Goal: Book appointment/travel/reservation

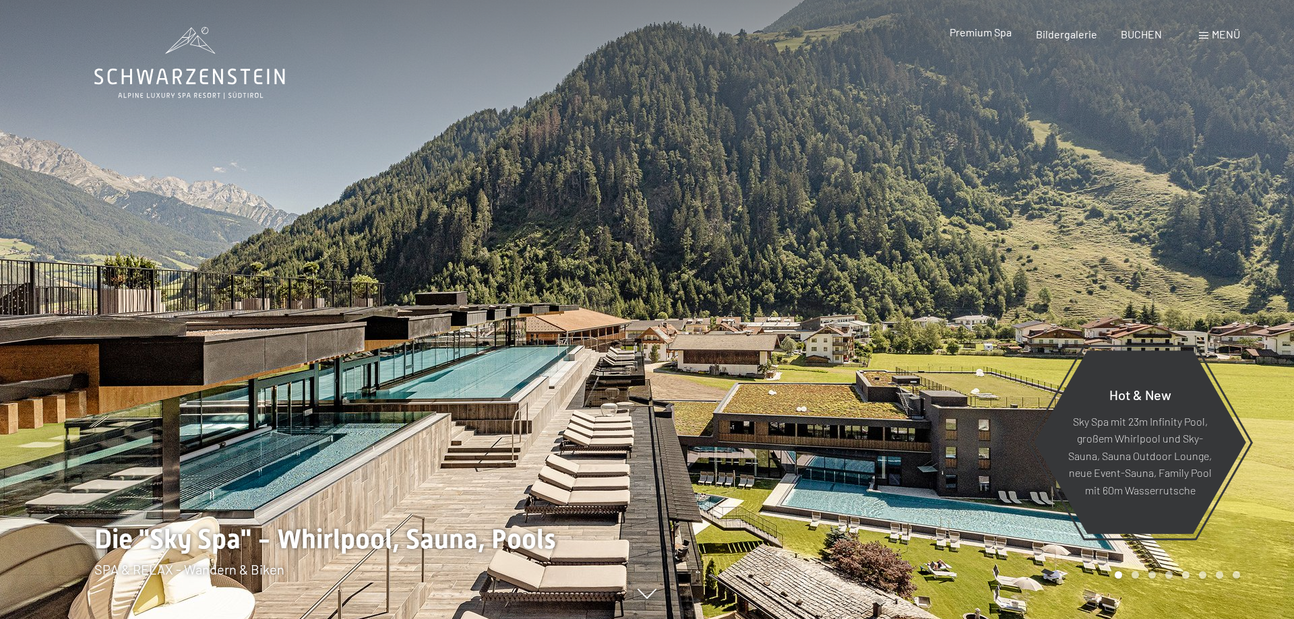
click at [988, 34] on span "Premium Spa" at bounding box center [981, 32] width 62 height 13
click at [1219, 35] on span "Menü" at bounding box center [1226, 34] width 28 height 13
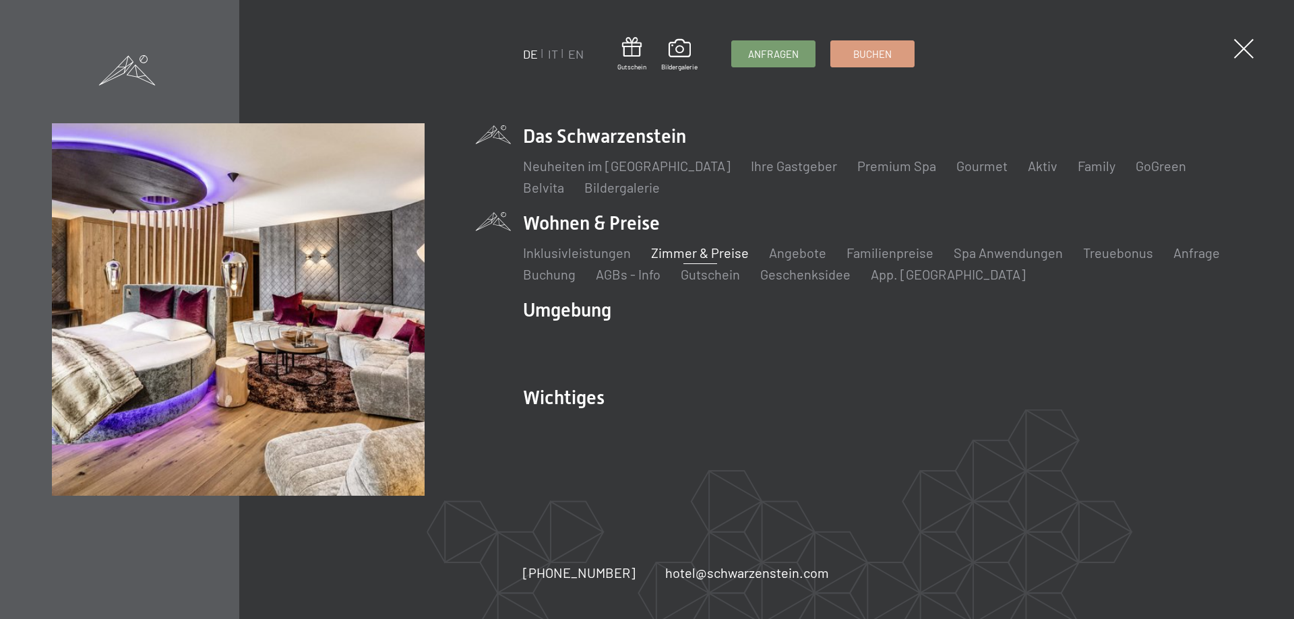
click at [683, 255] on link "Zimmer & Preise" at bounding box center [700, 253] width 98 height 16
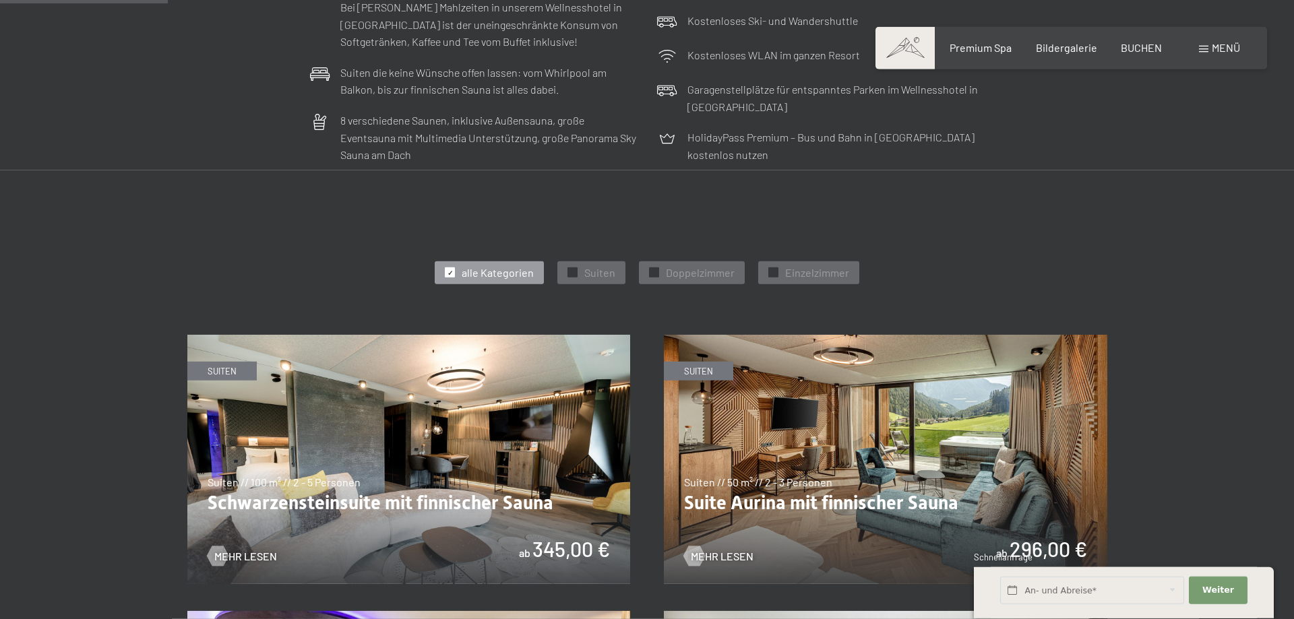
scroll to position [619, 0]
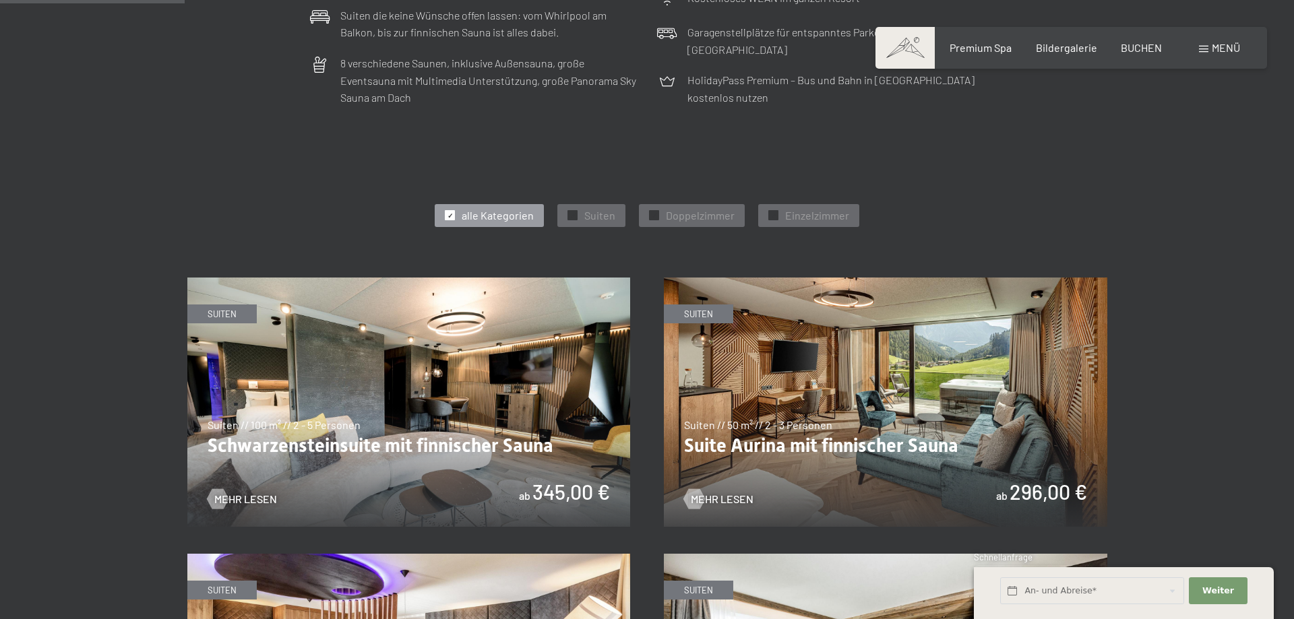
click at [479, 403] on img at bounding box center [408, 402] width 443 height 249
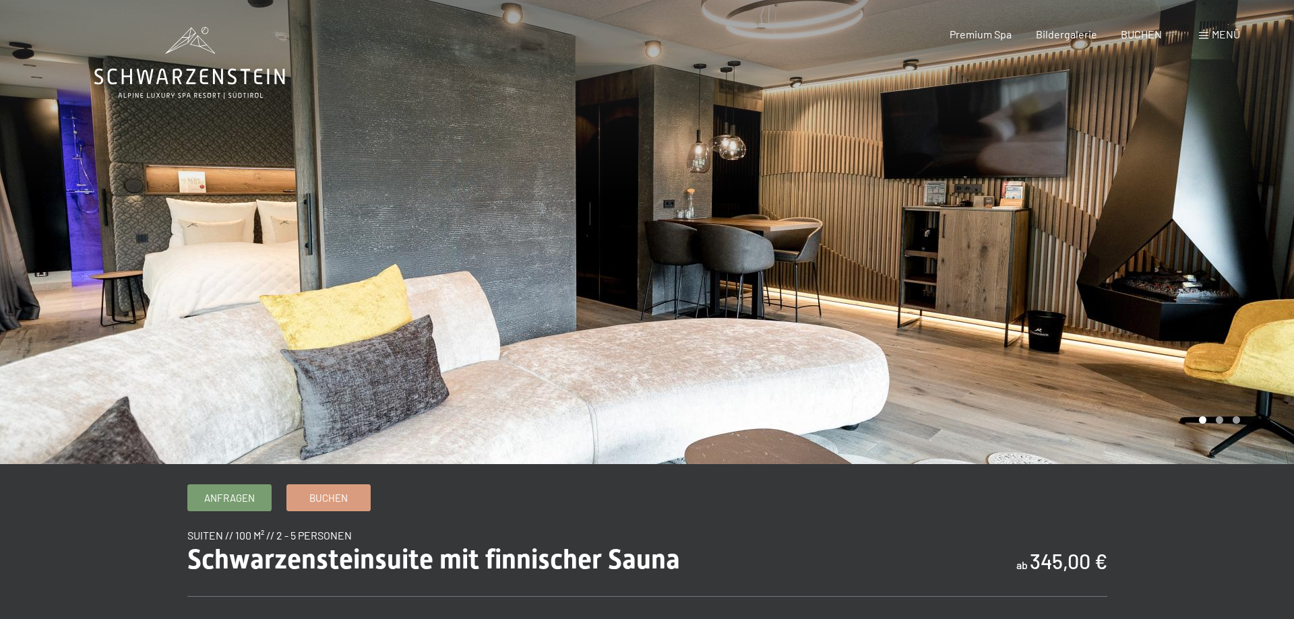
click at [1231, 384] on div at bounding box center [970, 232] width 647 height 464
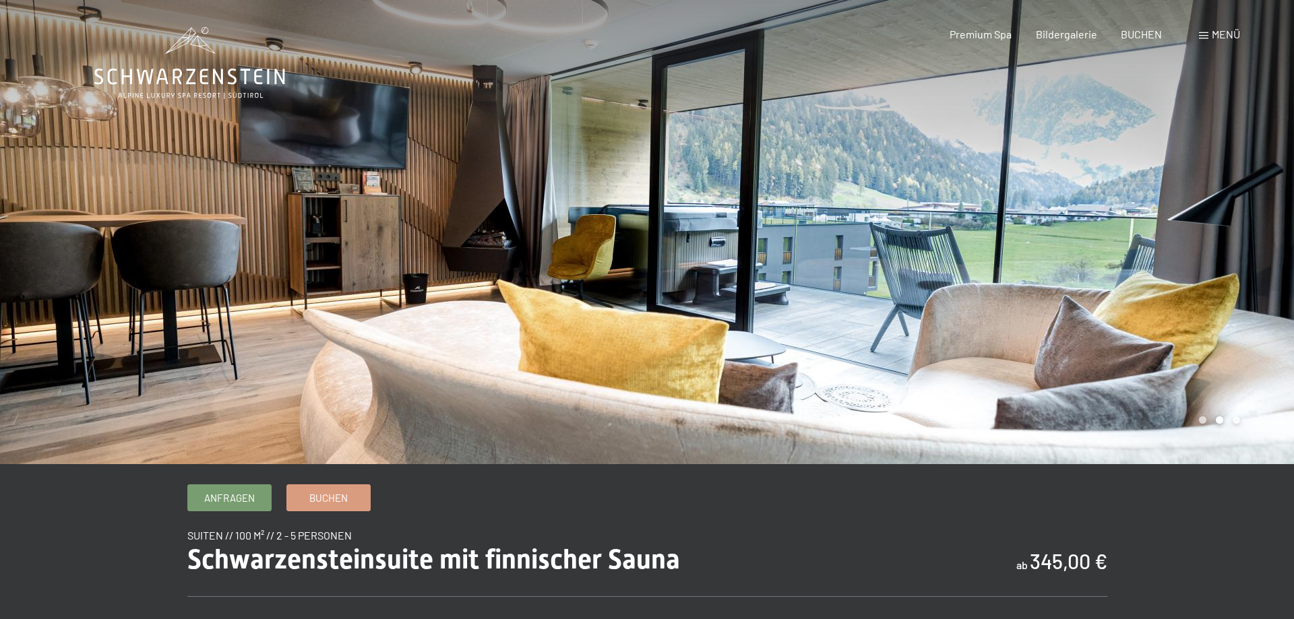
click at [1232, 382] on div at bounding box center [970, 232] width 647 height 464
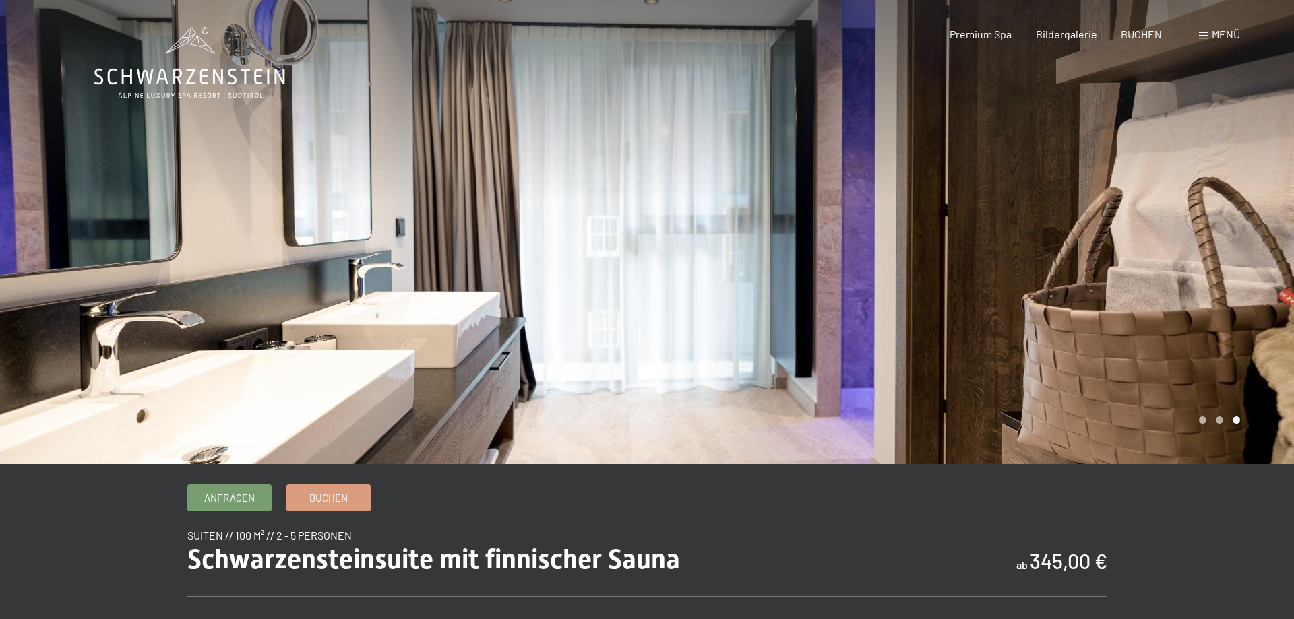
click at [1232, 382] on div at bounding box center [970, 232] width 647 height 464
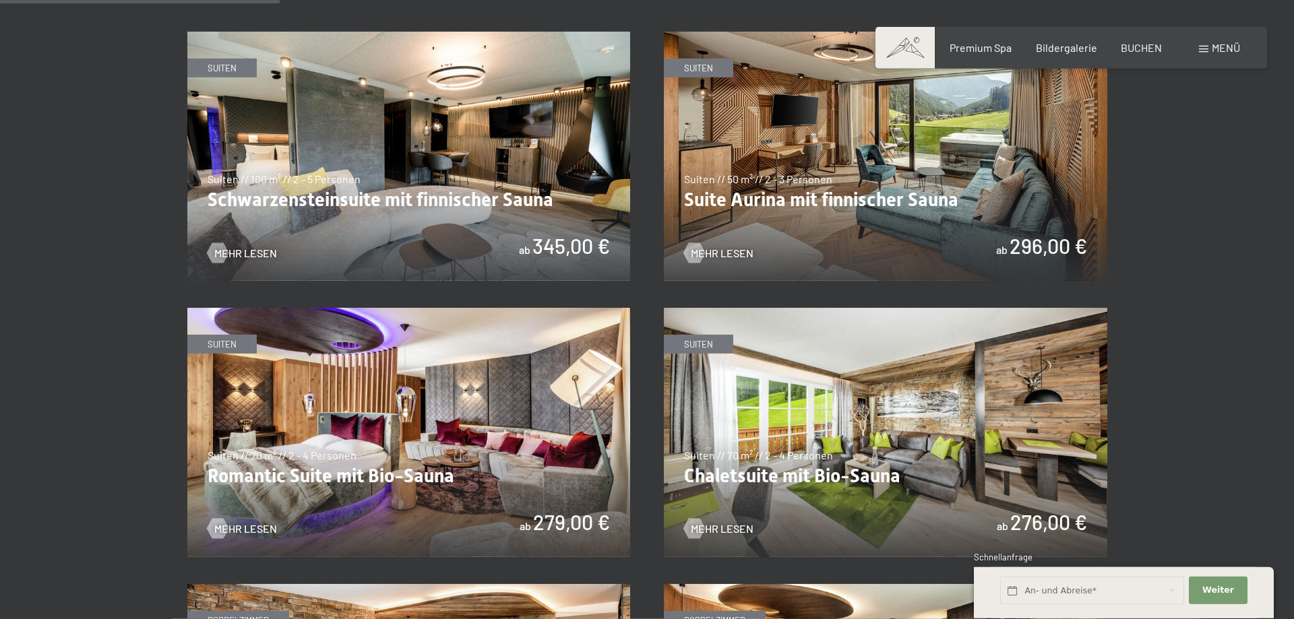
scroll to position [687, 0]
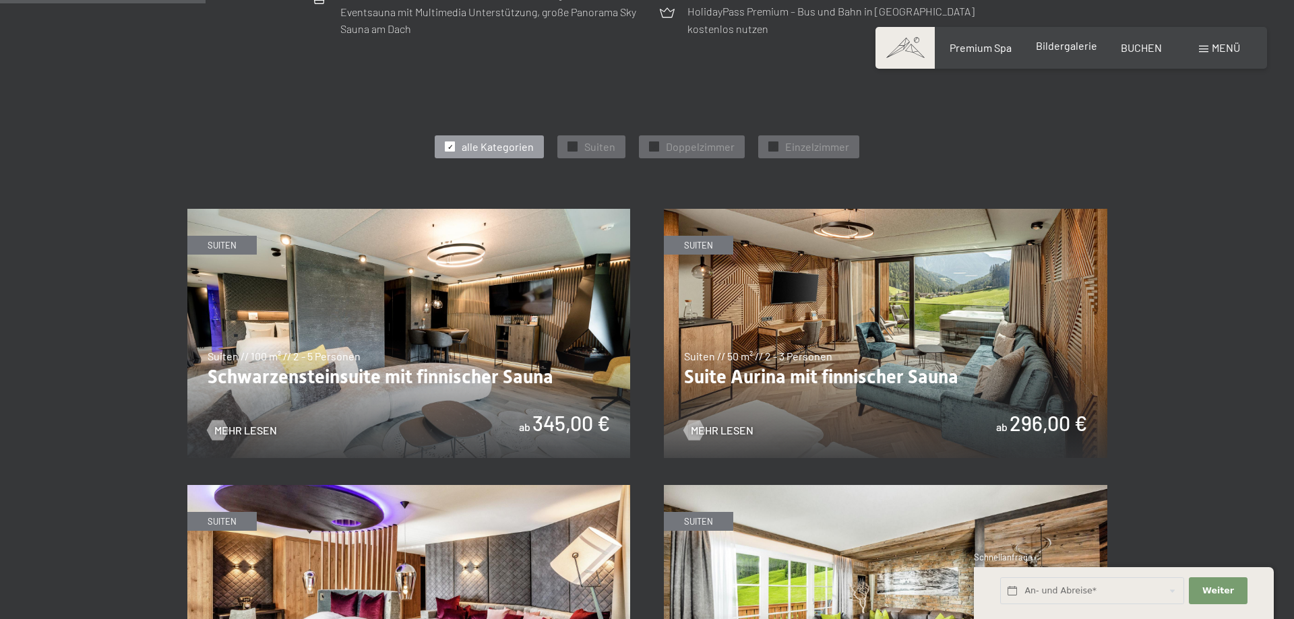
click at [1061, 55] on div "Premium Spa Bildergalerie BUCHEN" at bounding box center [1043, 47] width 283 height 15
click at [1059, 41] on span "Bildergalerie" at bounding box center [1066, 45] width 61 height 13
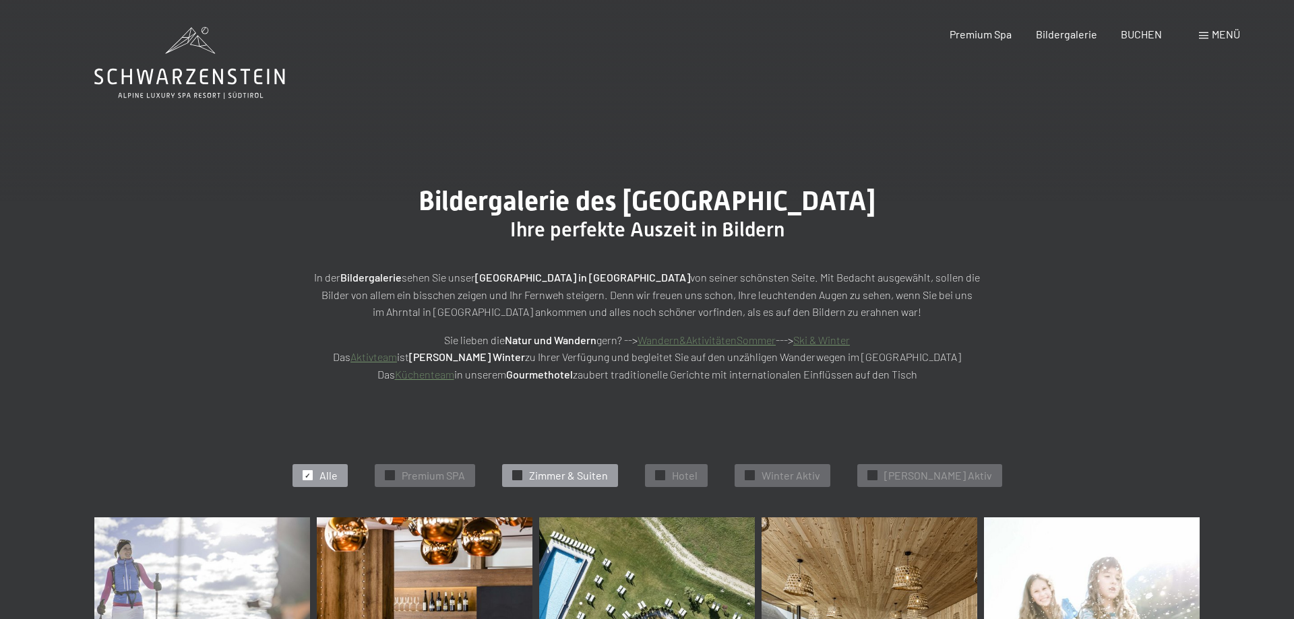
click at [563, 468] on div "✓ [PERSON_NAME] & Suiten" at bounding box center [560, 475] width 116 height 23
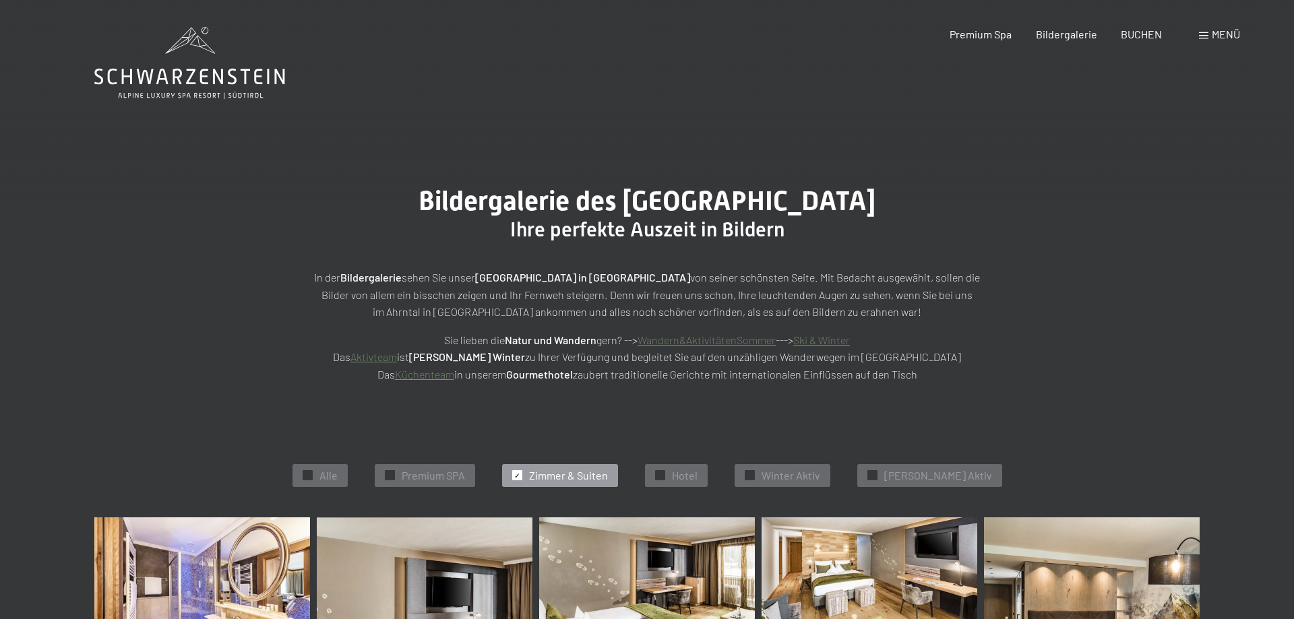
click at [348, 471] on div "✓ Alle" at bounding box center [320, 475] width 55 height 23
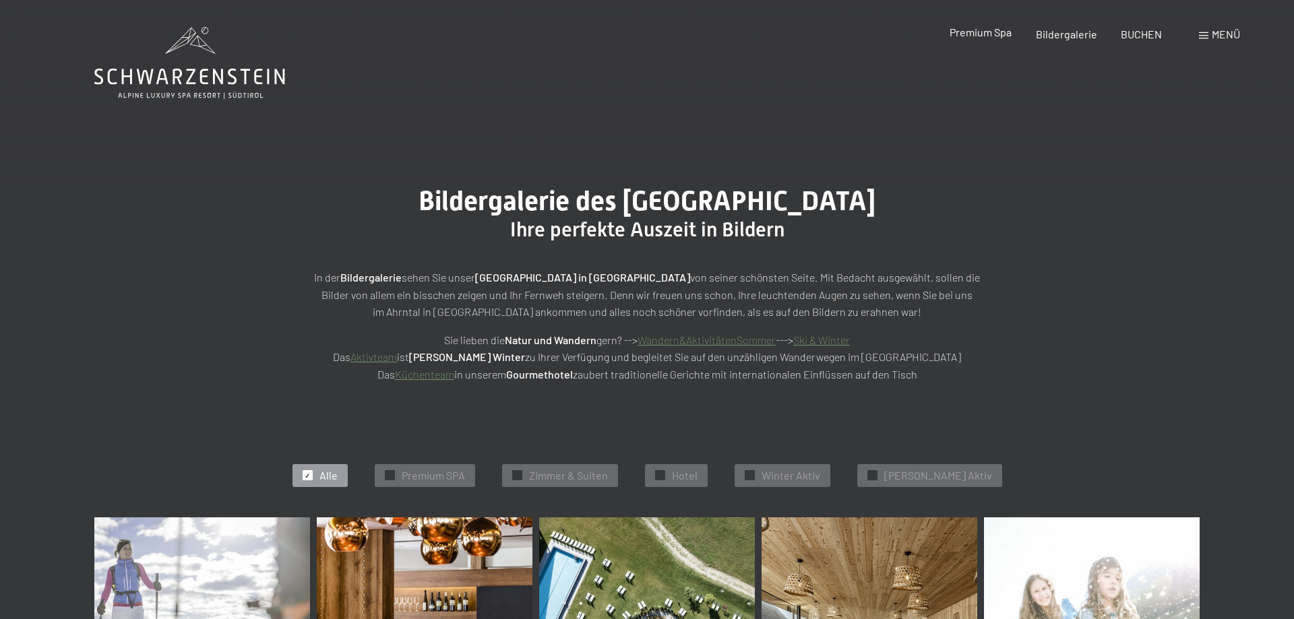
click at [985, 35] on span "Premium Spa" at bounding box center [981, 32] width 62 height 13
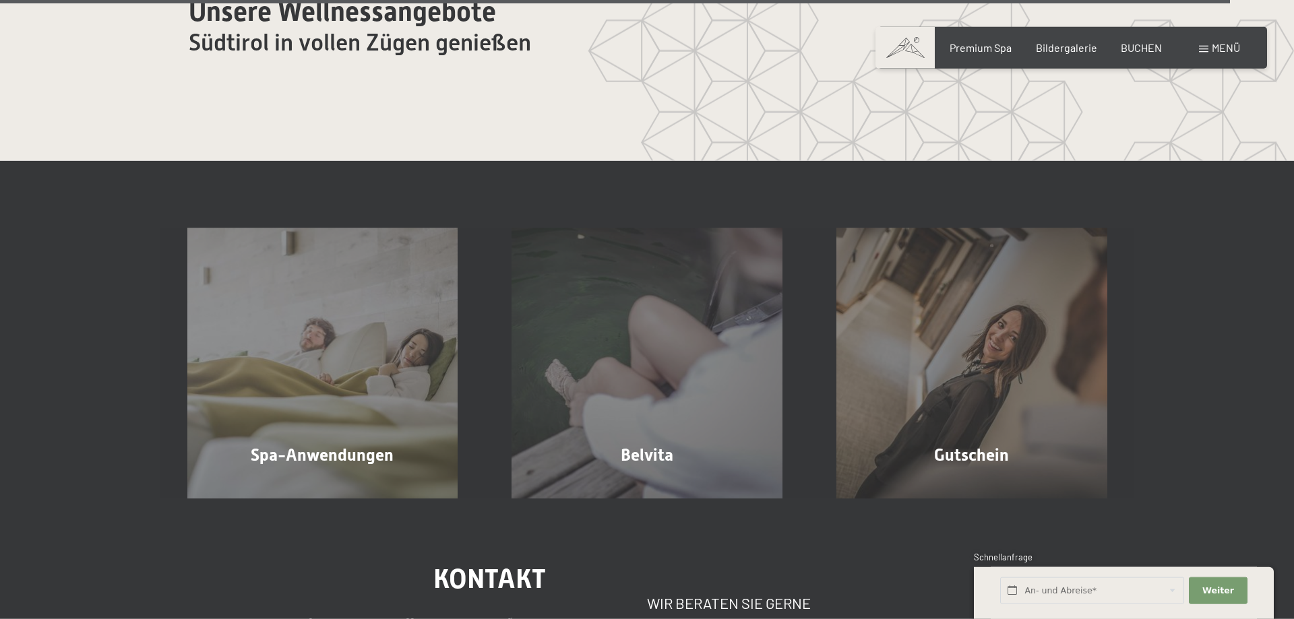
scroll to position [8181, 0]
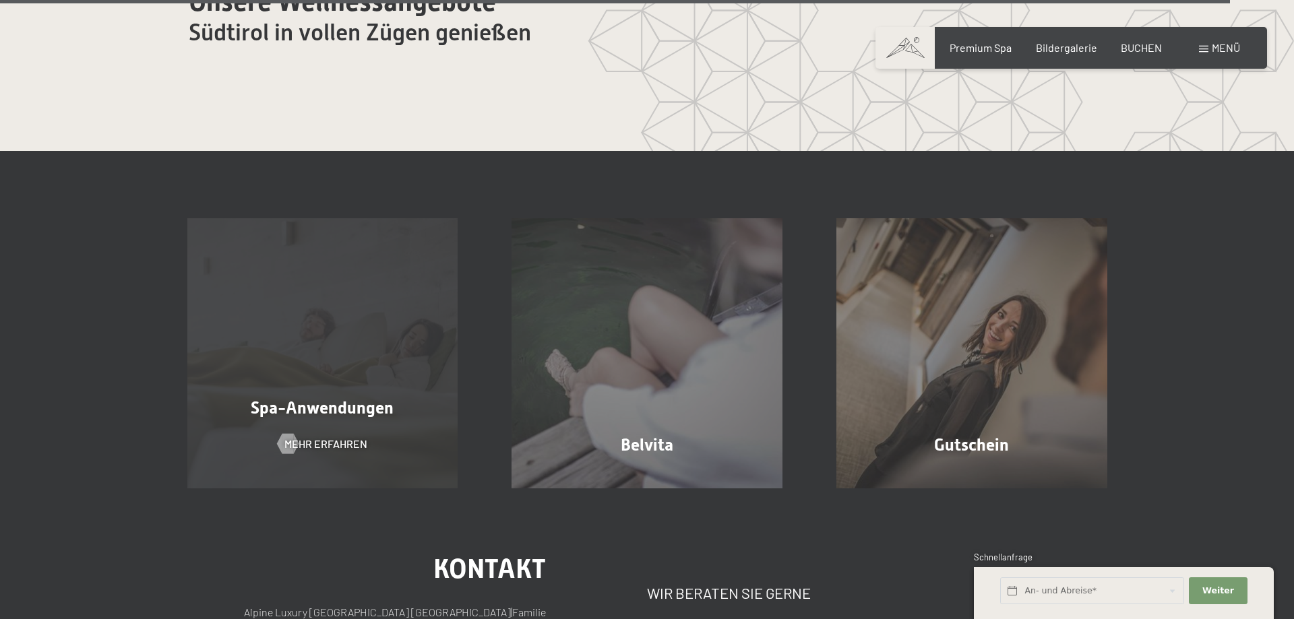
click at [309, 388] on div "Spa-Anwendungen Mehr erfahren" at bounding box center [322, 353] width 325 height 271
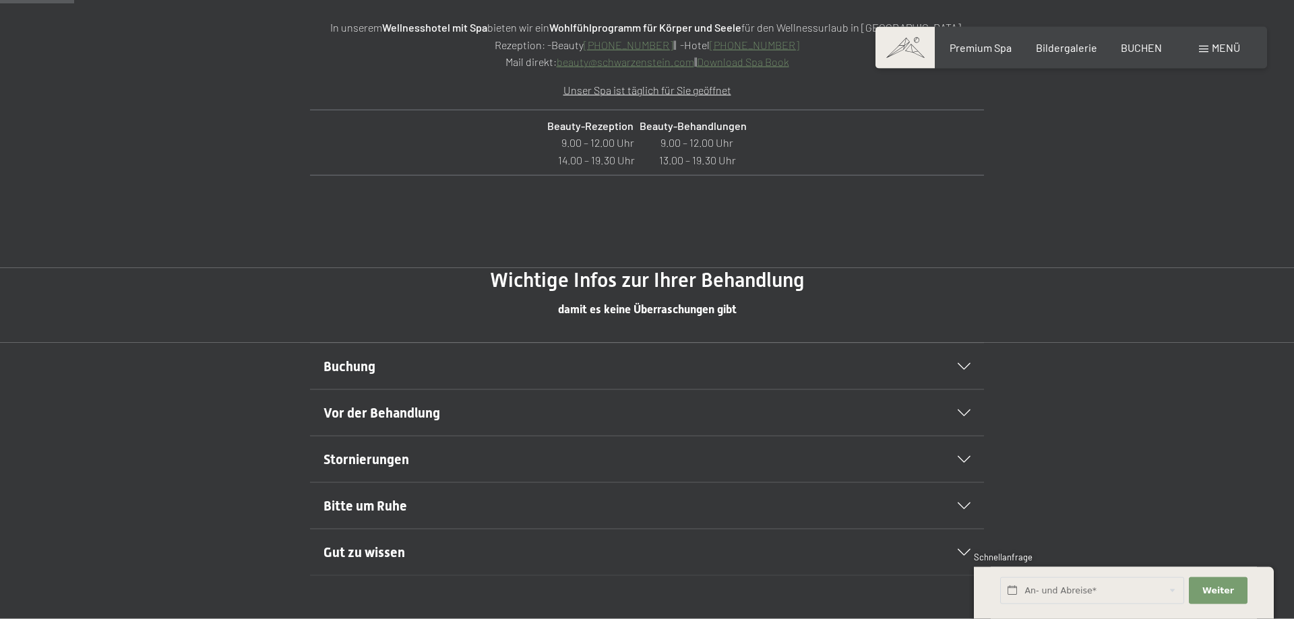
scroll to position [619, 0]
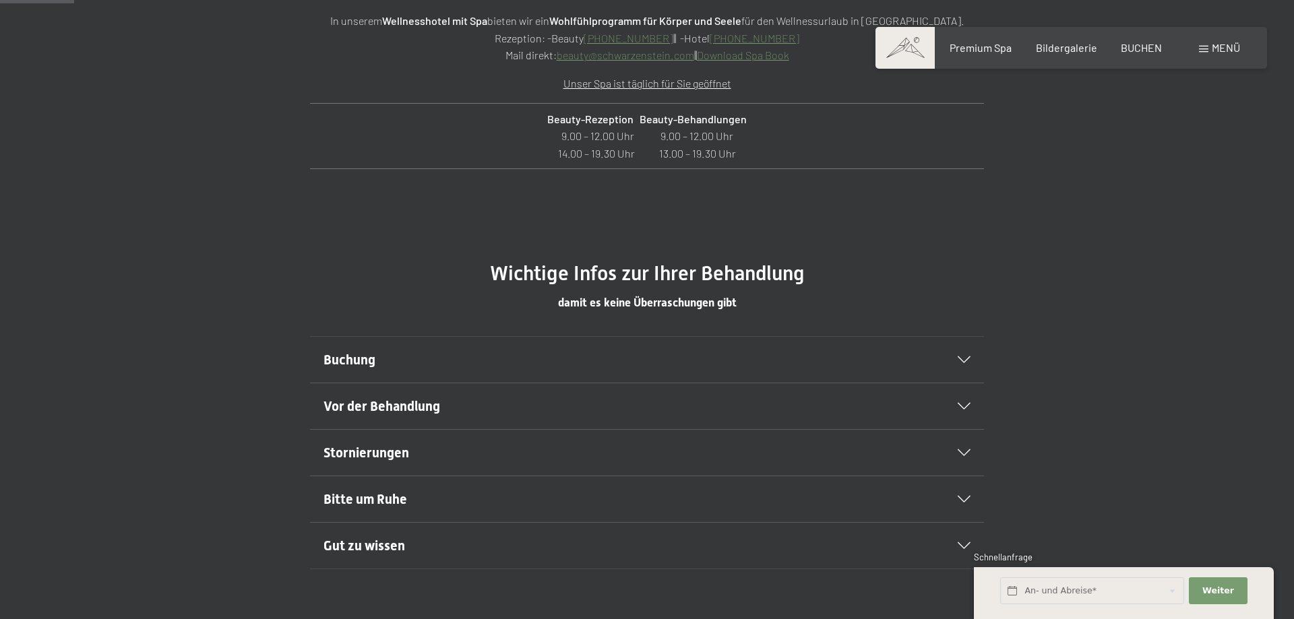
click at [967, 365] on div "Buchung" at bounding box center [647, 360] width 647 height 46
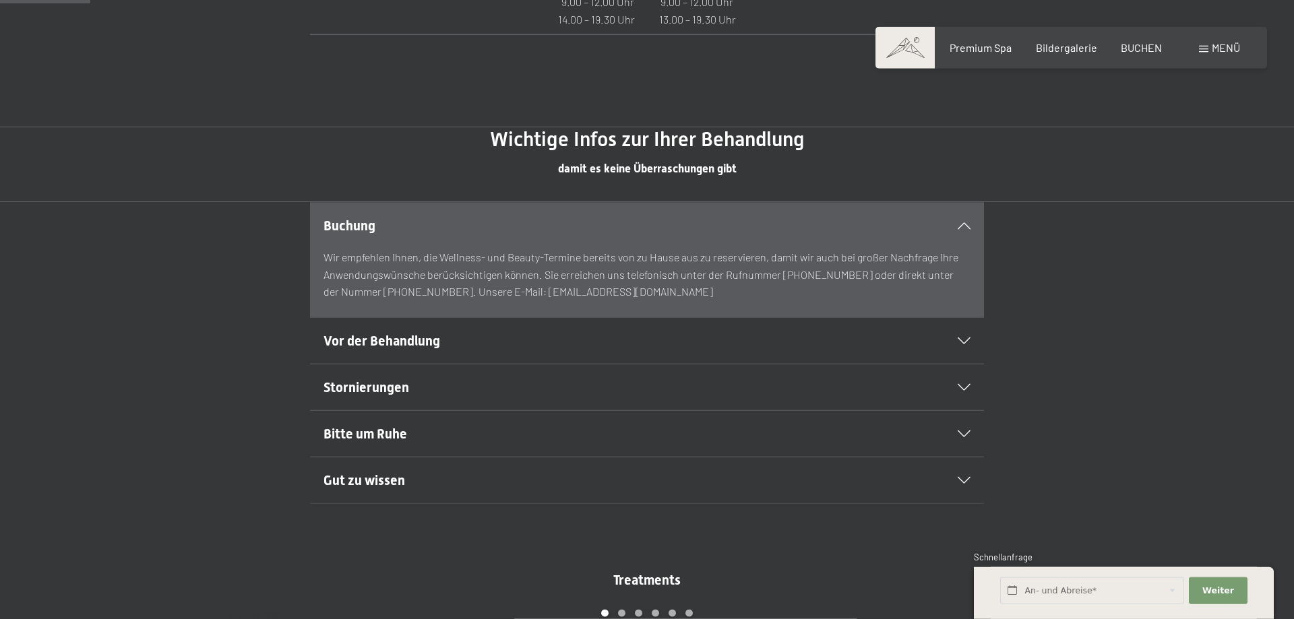
scroll to position [756, 0]
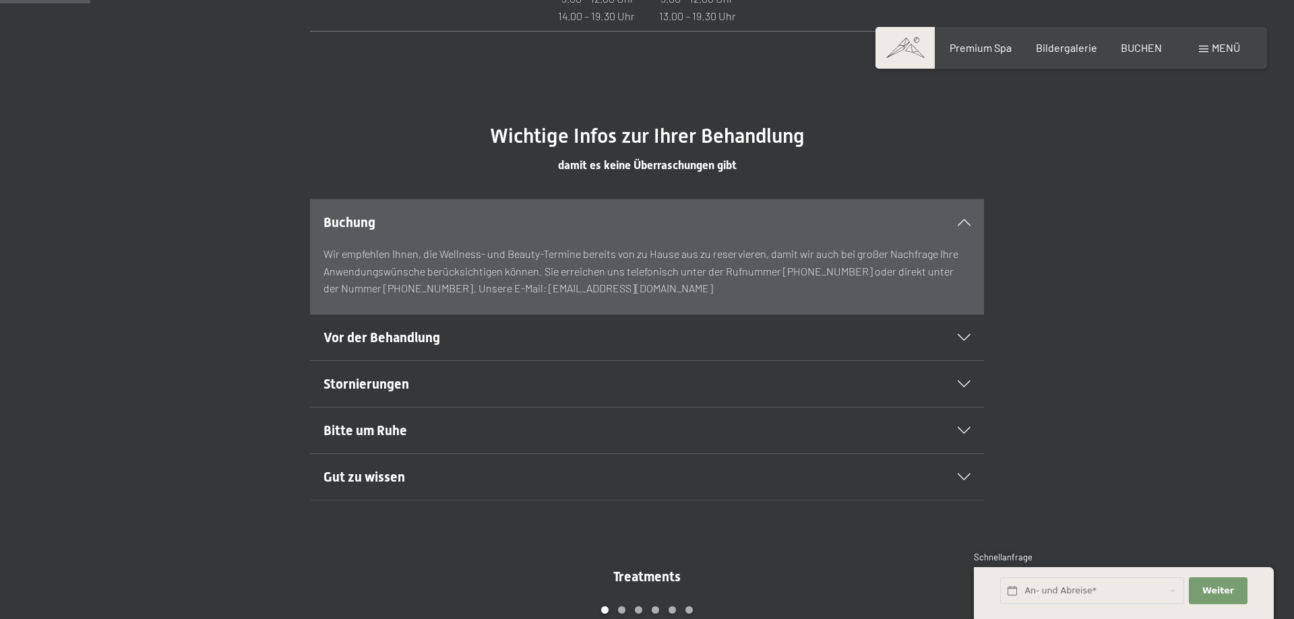
click at [967, 328] on div "Vor der Behandlung" at bounding box center [647, 338] width 647 height 46
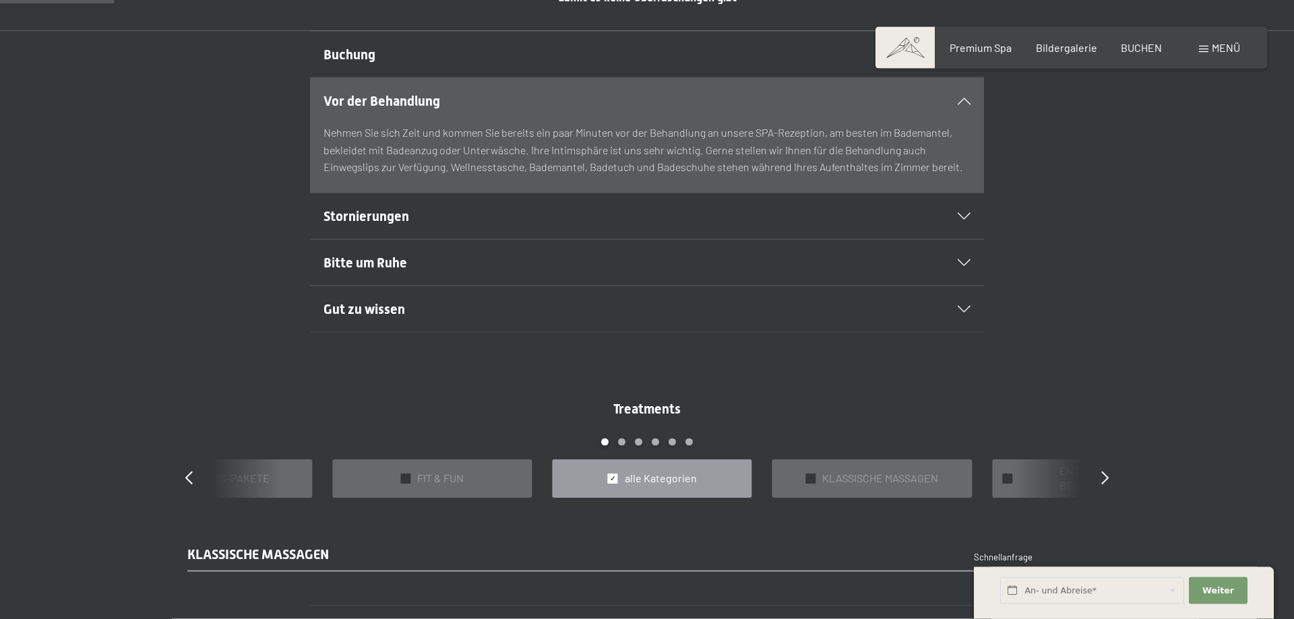
scroll to position [962, 0]
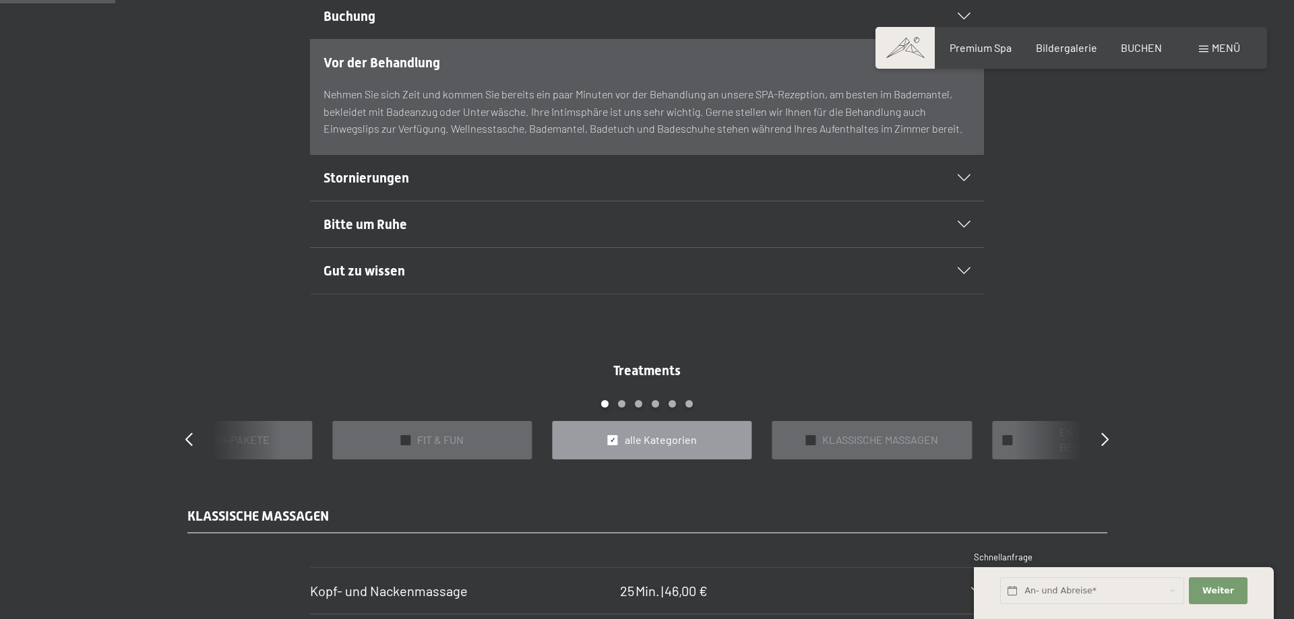
click at [948, 270] on div at bounding box center [956, 271] width 30 height 7
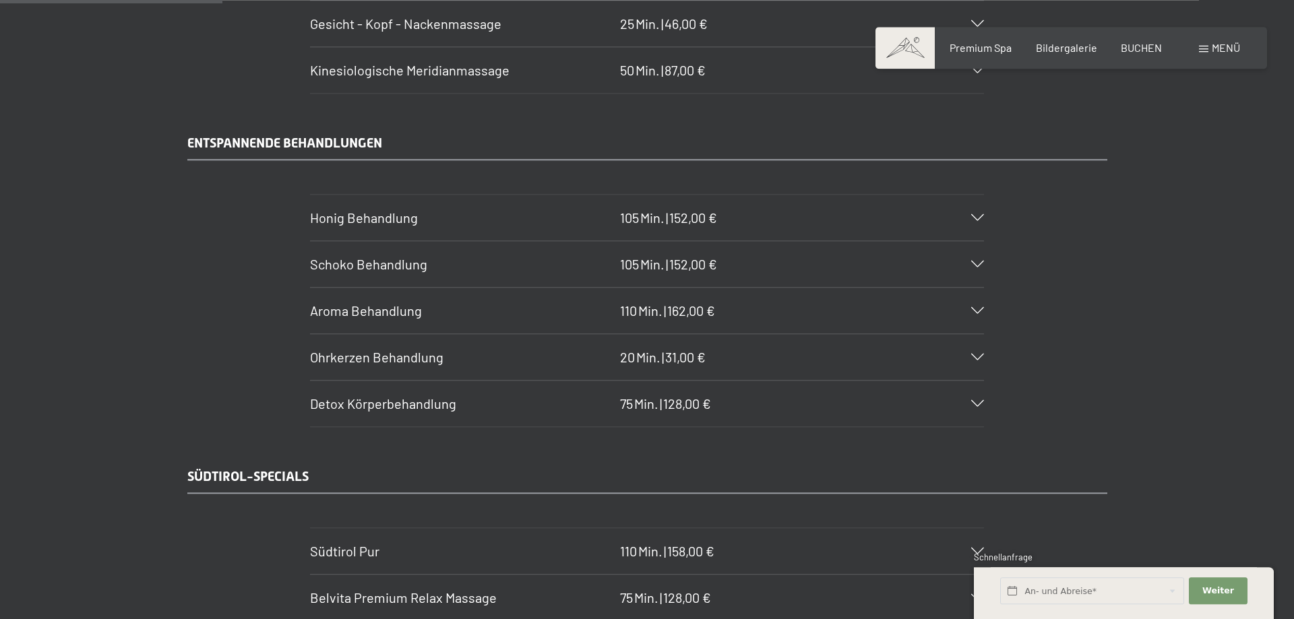
scroll to position [1856, 0]
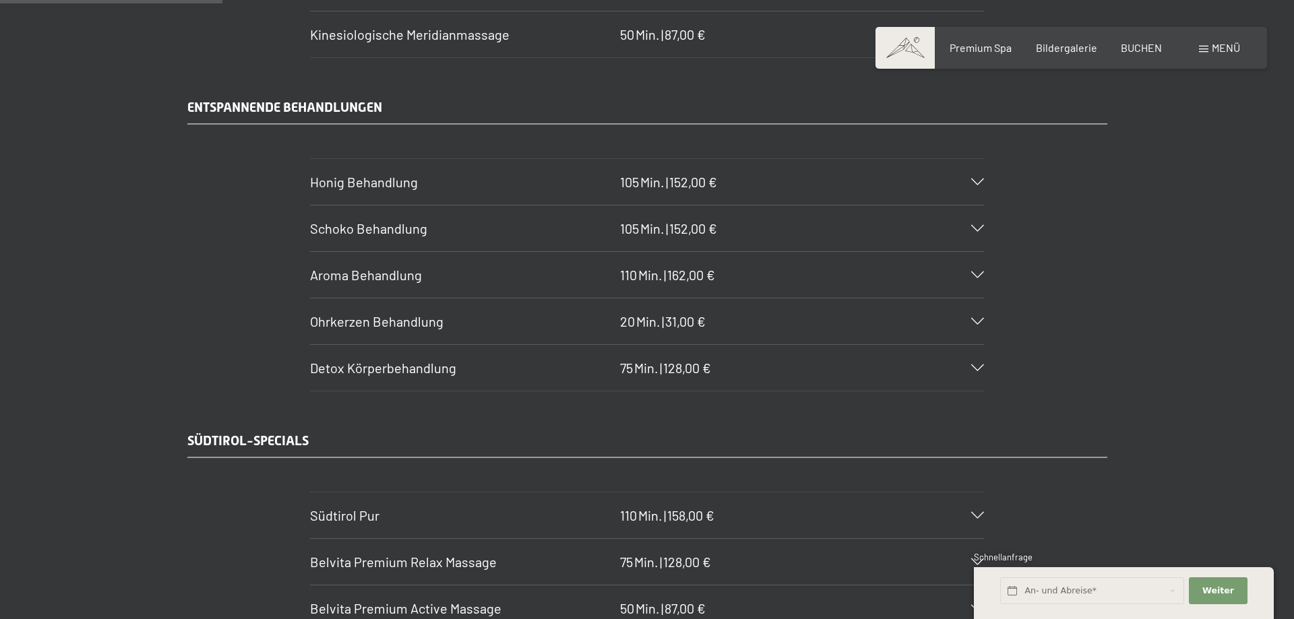
click at [964, 186] on div "Honig Behandlung 105 Min. | 152,00 €" at bounding box center [647, 182] width 674 height 46
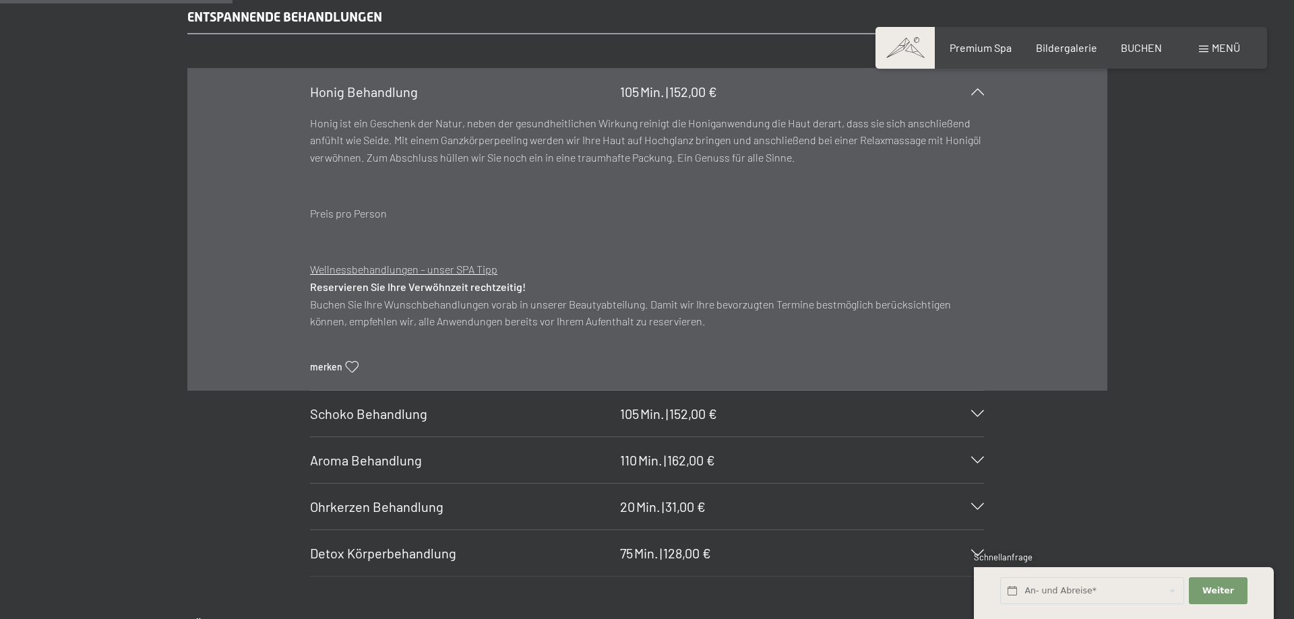
scroll to position [1994, 0]
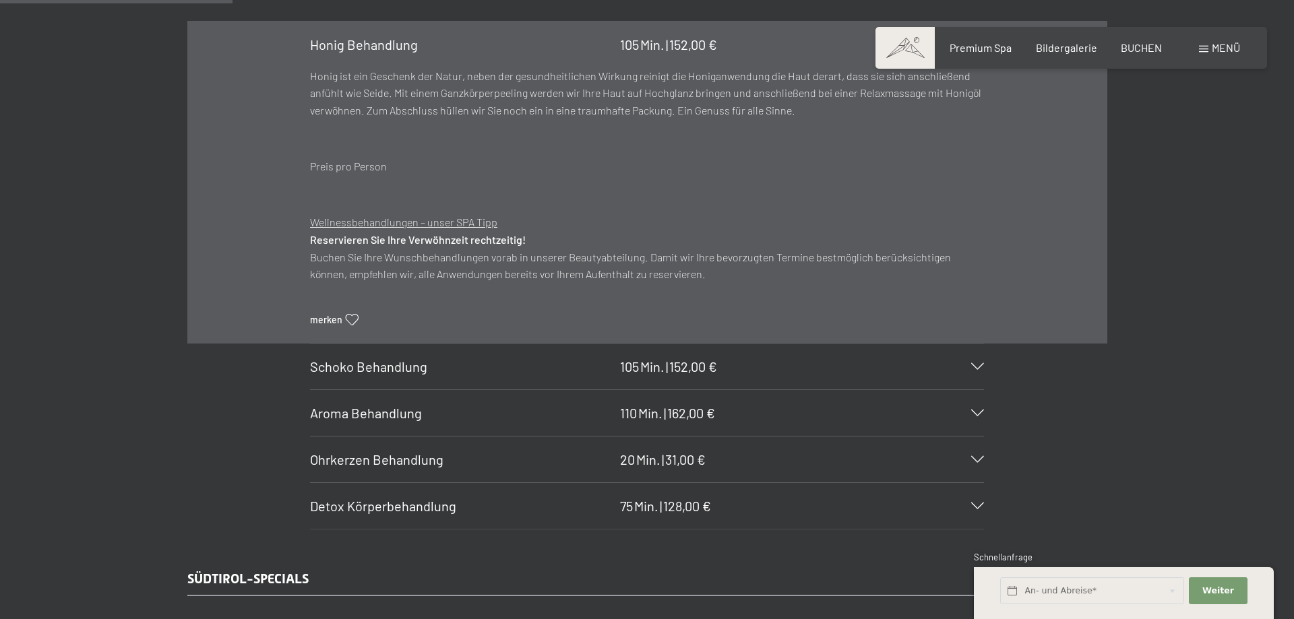
click at [980, 376] on div "Schoko Behandlung 105 Min. | 152,00 €" at bounding box center [647, 367] width 674 height 46
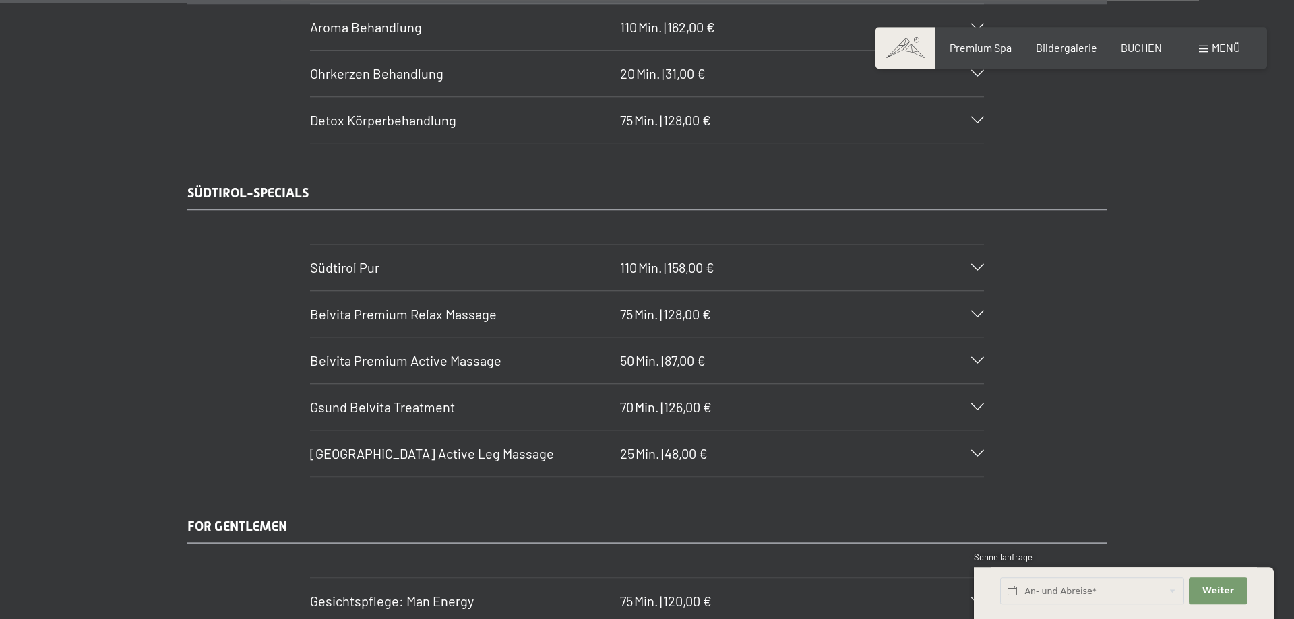
scroll to position [2406, 0]
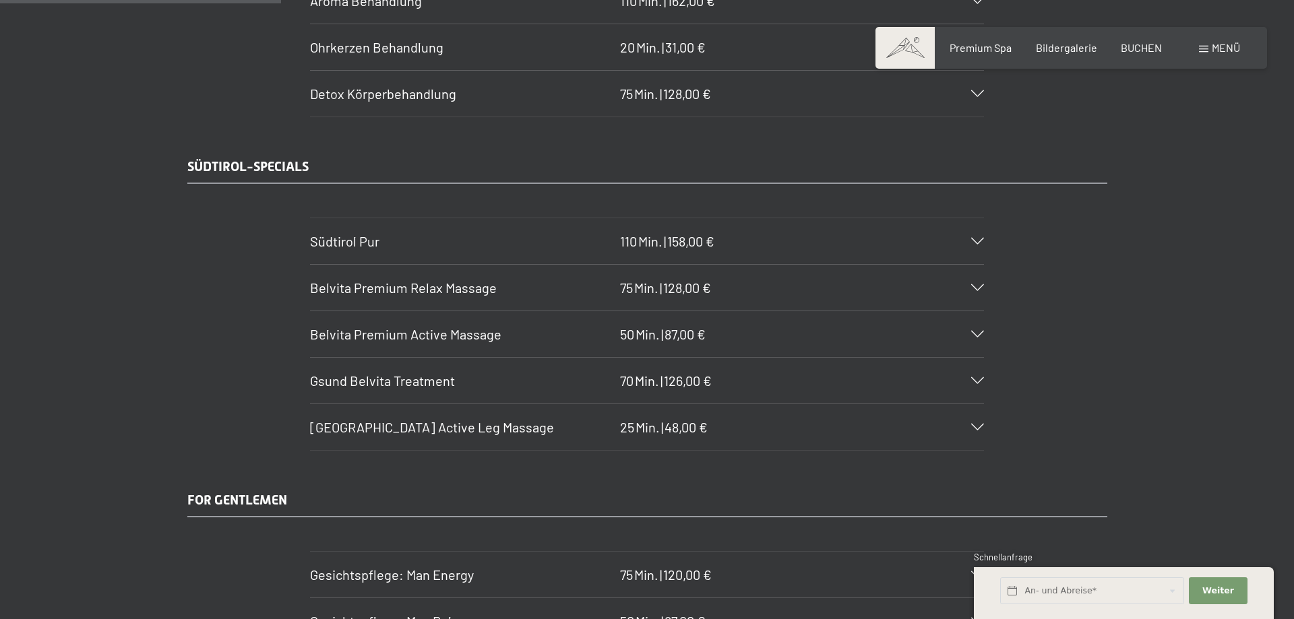
click at [977, 246] on div "Südtirol Pur 110 Min. | 158,00 €" at bounding box center [647, 241] width 674 height 46
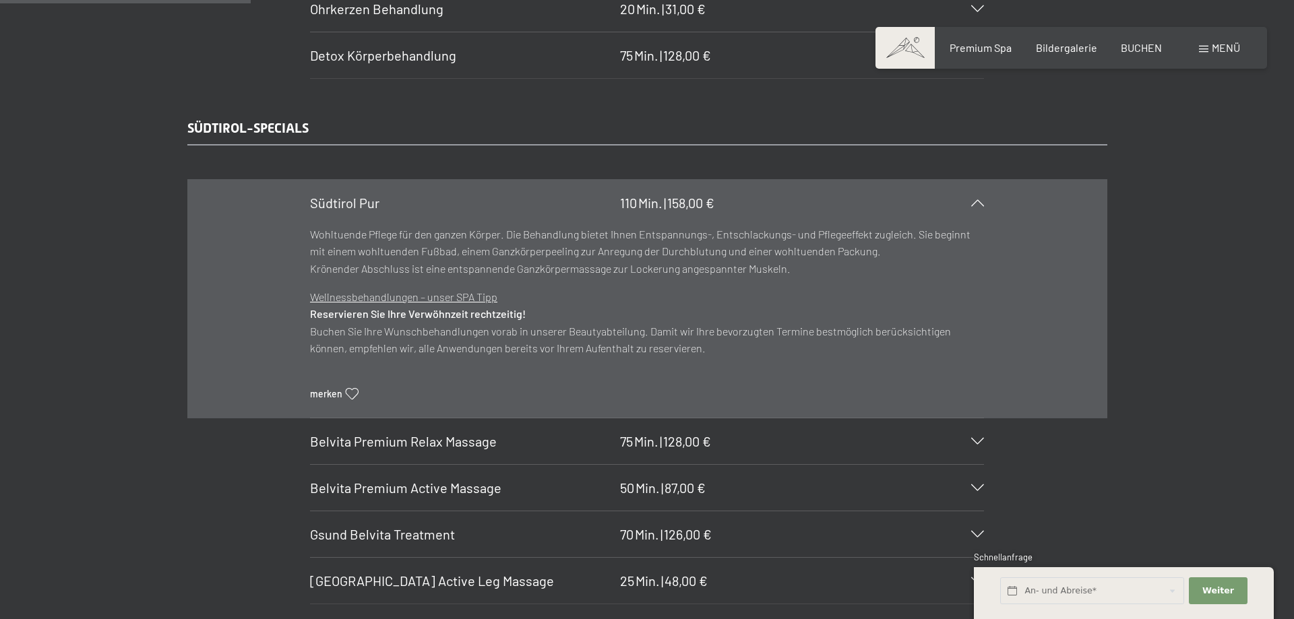
scroll to position [2129, 0]
